Goal: Learn about a topic: Learn about a topic

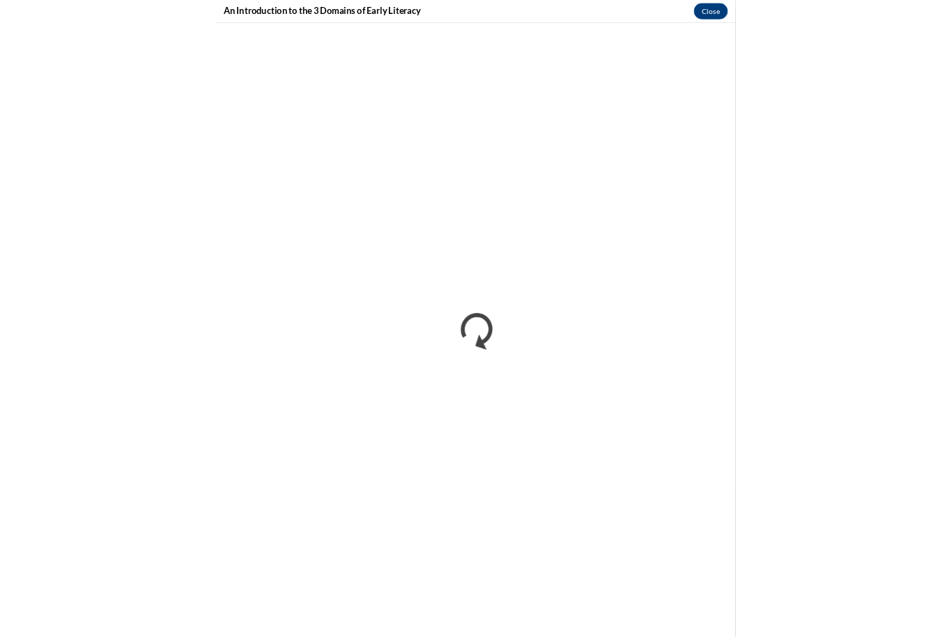
scroll to position [759, 0]
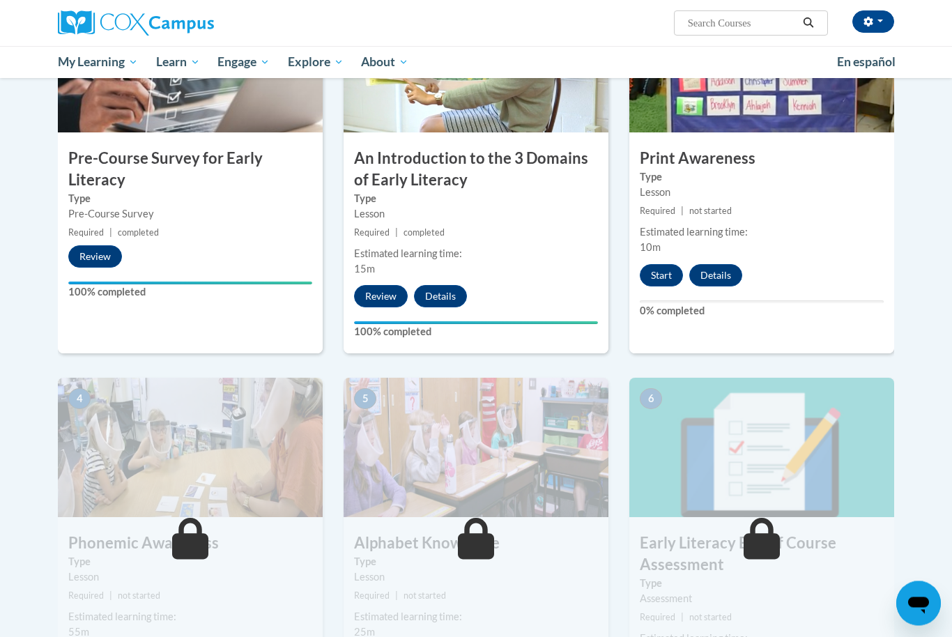
scroll to position [371, 0]
click at [668, 266] on button "Start" at bounding box center [661, 275] width 43 height 22
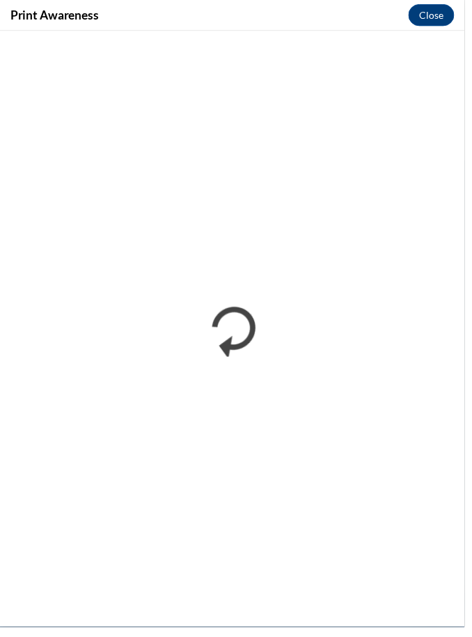
scroll to position [2224, 0]
